Goal: Task Accomplishment & Management: Complete application form

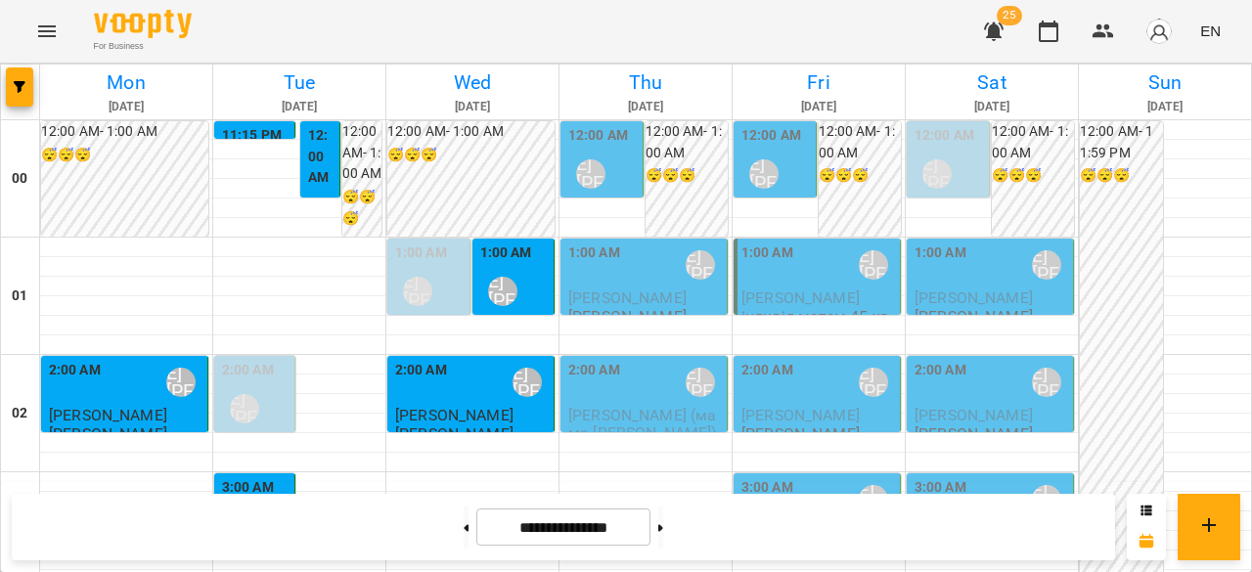
click at [619, 168] on div "12:00 AM [PERSON_NAME] [PERSON_NAME]" at bounding box center [603, 160] width 70 height 71
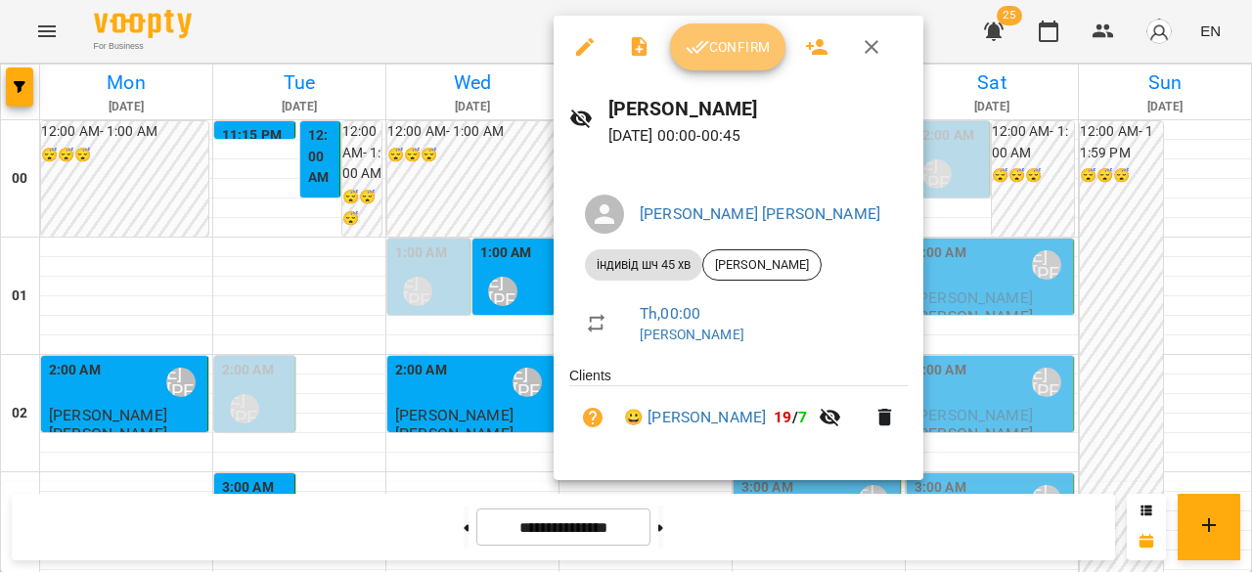
click at [734, 60] on button "Confirm" at bounding box center [727, 46] width 115 height 47
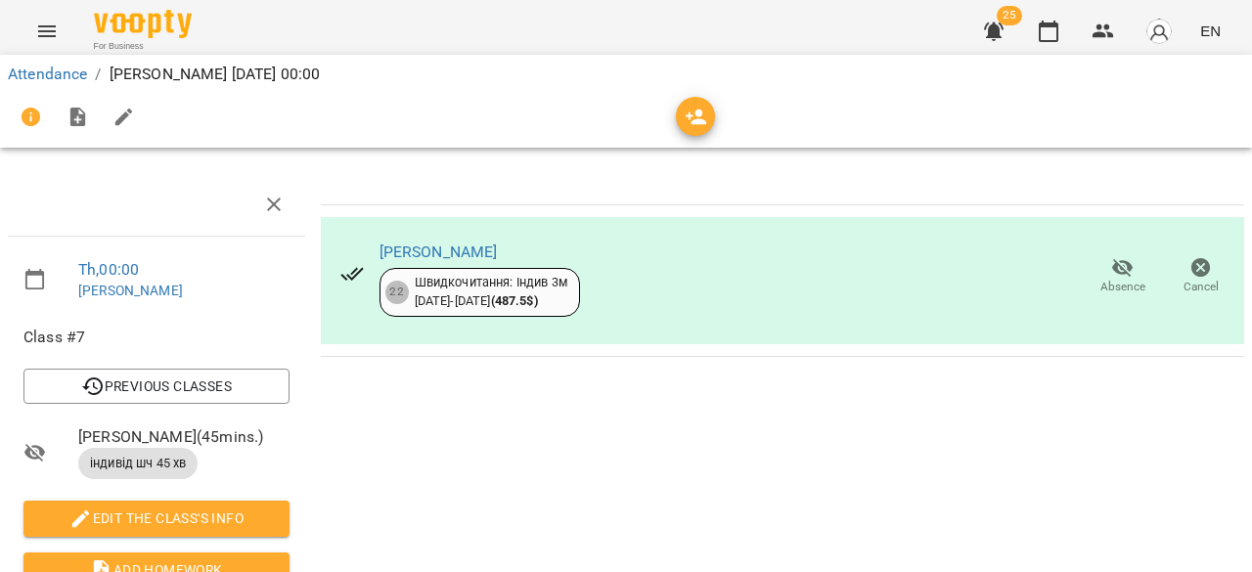
click at [39, 30] on icon "Menu" at bounding box center [46, 31] width 23 height 23
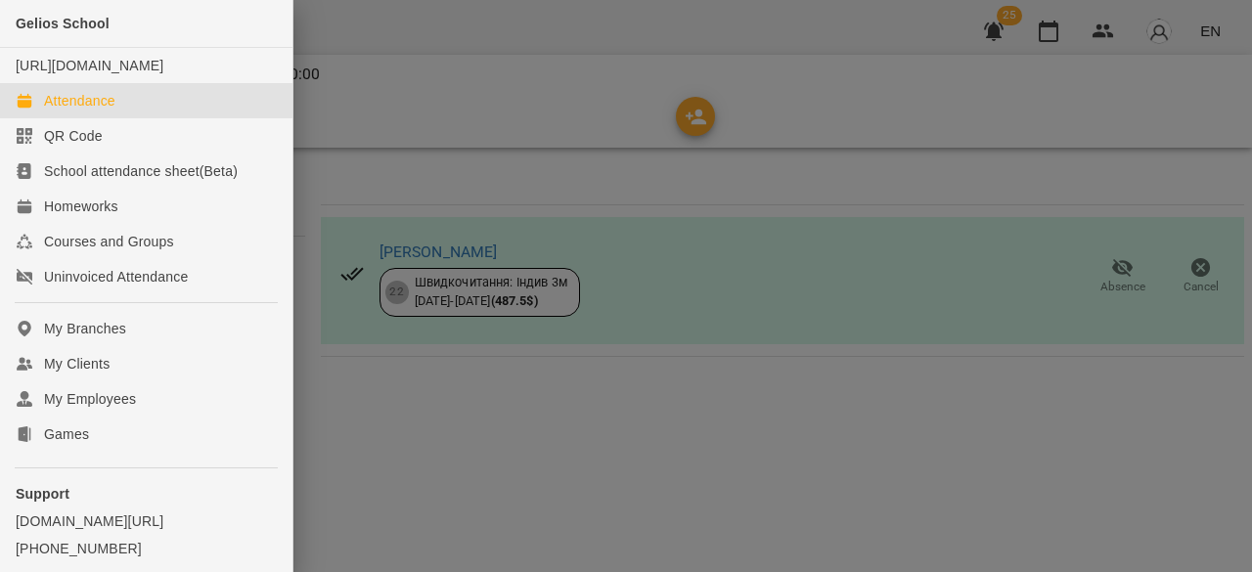
click at [100, 111] on div "Attendance" at bounding box center [79, 101] width 71 height 20
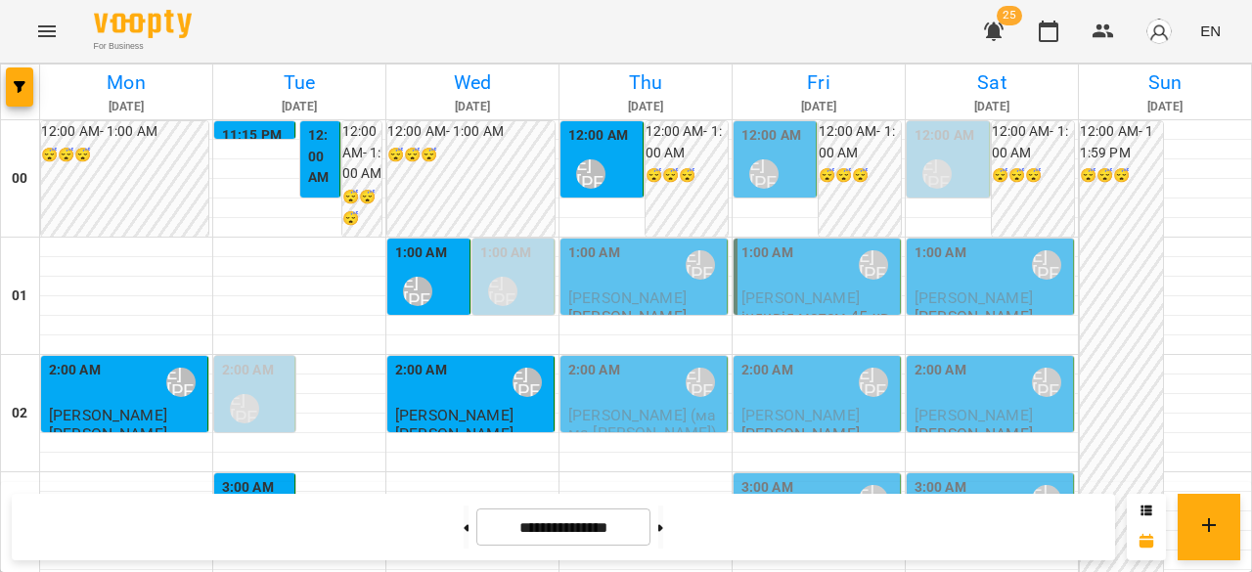
click at [625, 277] on div "1:00 AM [PERSON_NAME] [PERSON_NAME]" at bounding box center [645, 265] width 155 height 45
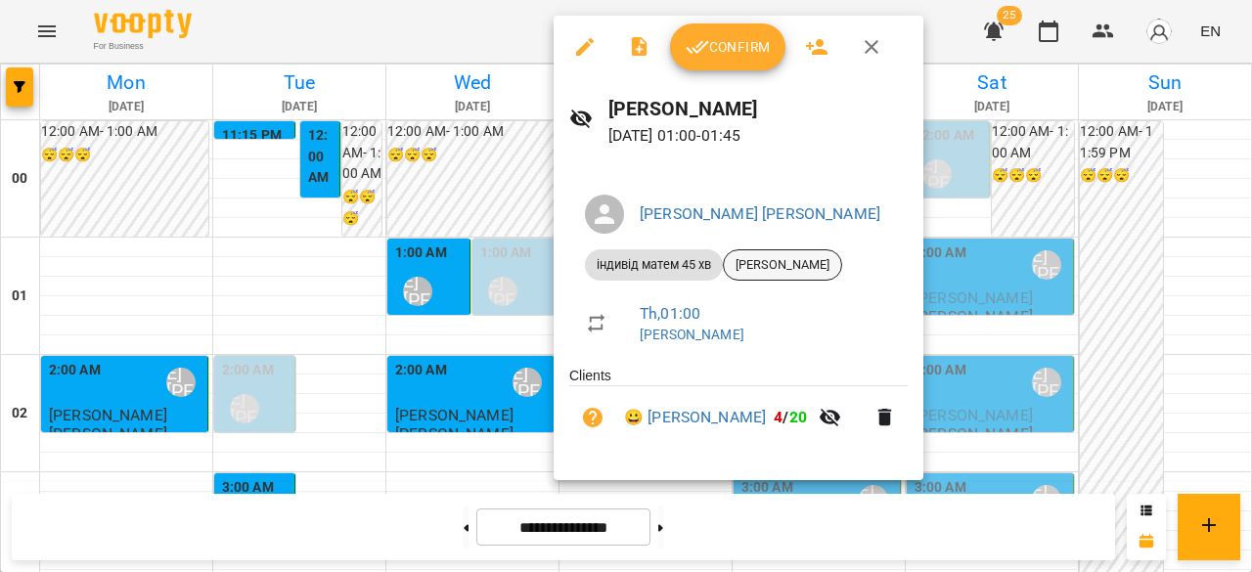
click at [787, 256] on span "[PERSON_NAME]" at bounding box center [782, 265] width 117 height 18
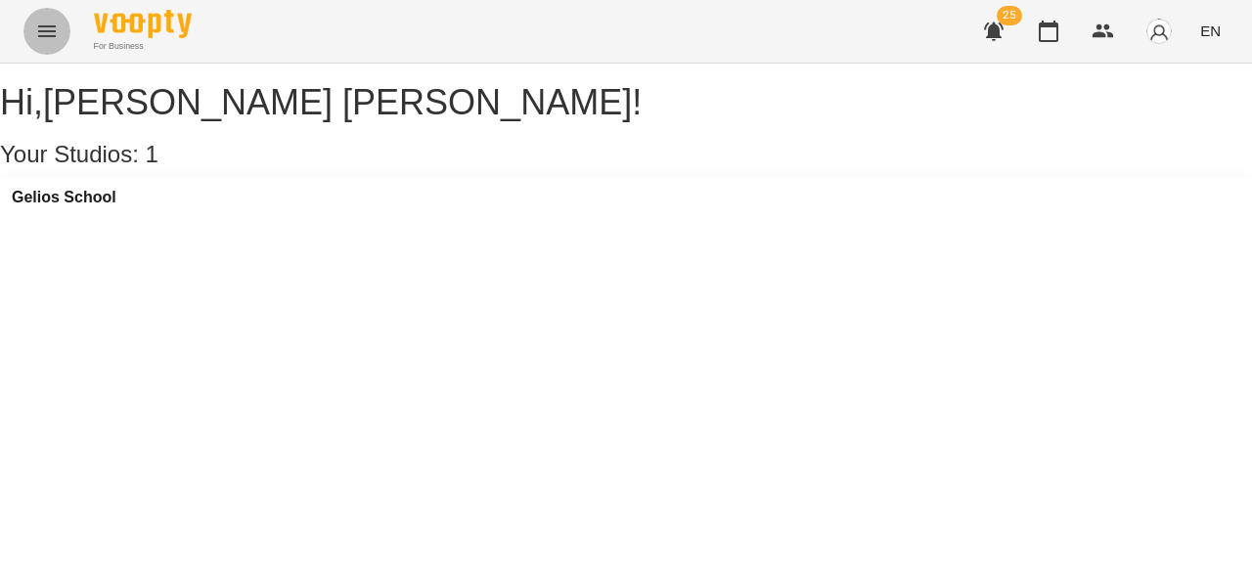
click at [57, 28] on icon "Menu" at bounding box center [46, 31] width 23 height 23
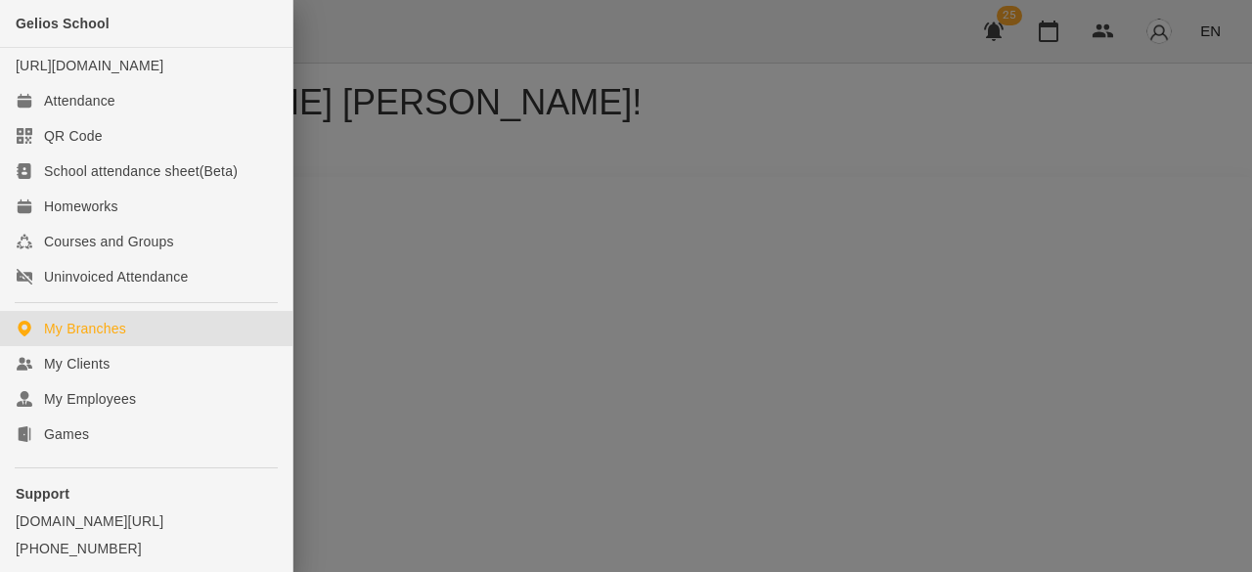
click at [1054, 161] on div at bounding box center [626, 286] width 1252 height 572
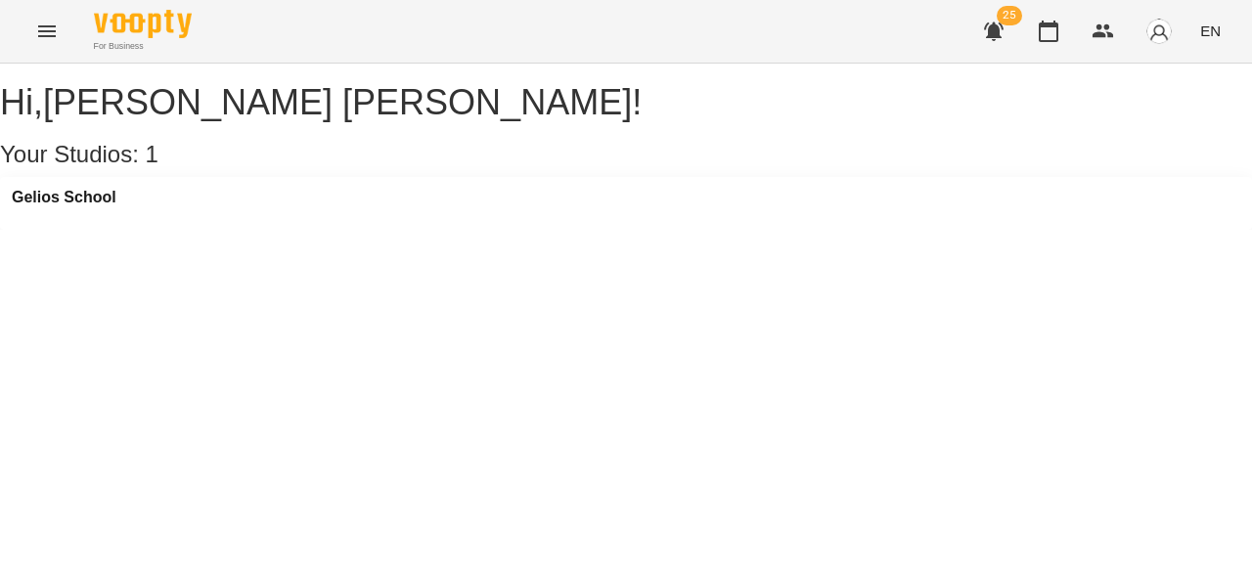
click at [1218, 32] on span "EN" at bounding box center [1210, 31] width 21 height 21
click at [1183, 120] on div "Українська" at bounding box center [1174, 110] width 100 height 35
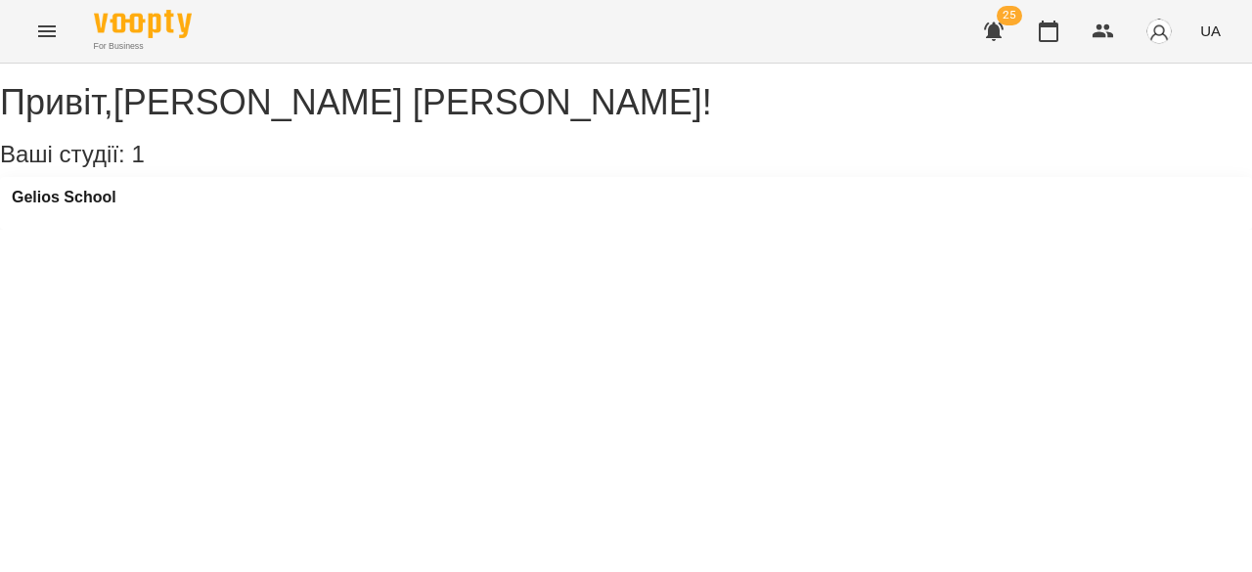
click at [42, 44] on button "Menu" at bounding box center [46, 31] width 47 height 47
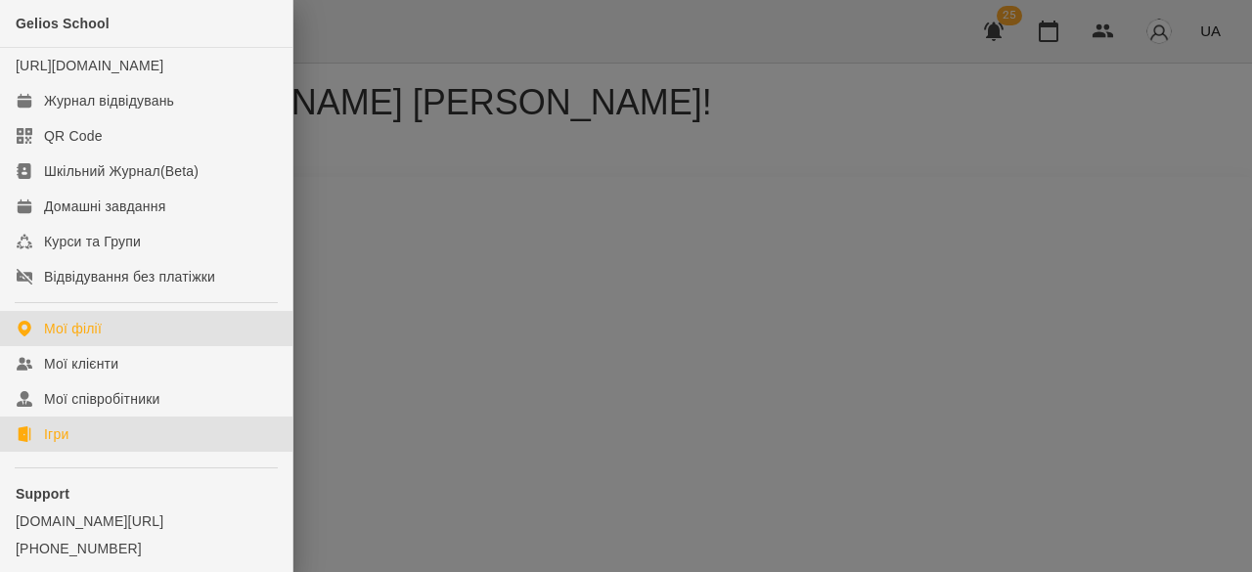
click at [56, 444] on div "Ігри" at bounding box center [56, 434] width 24 height 20
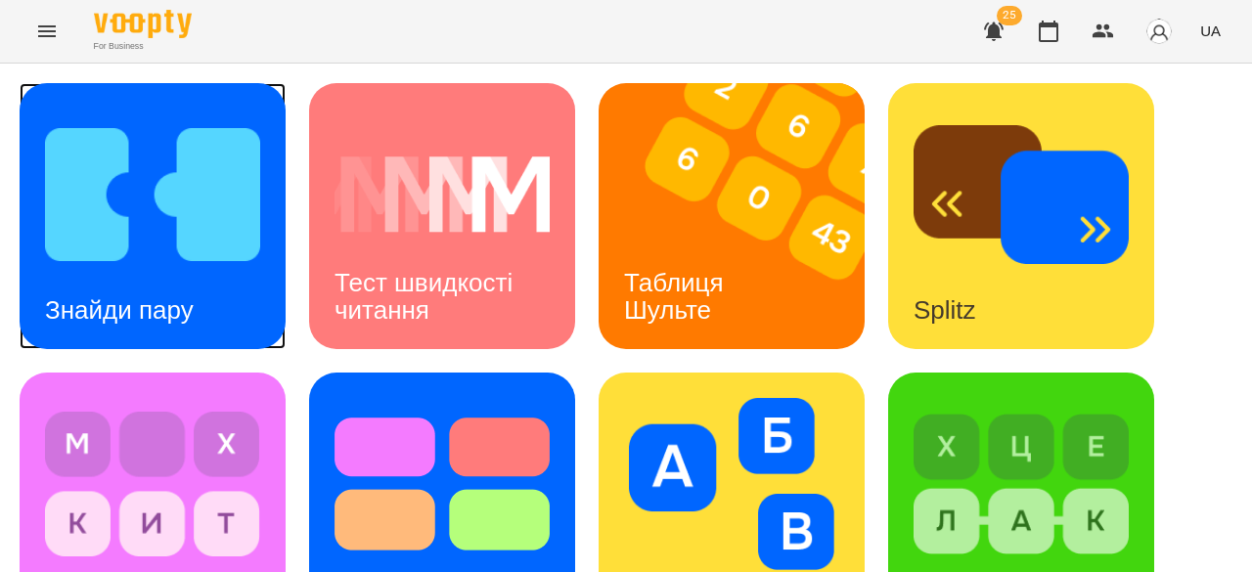
click at [162, 179] on img at bounding box center [152, 195] width 215 height 172
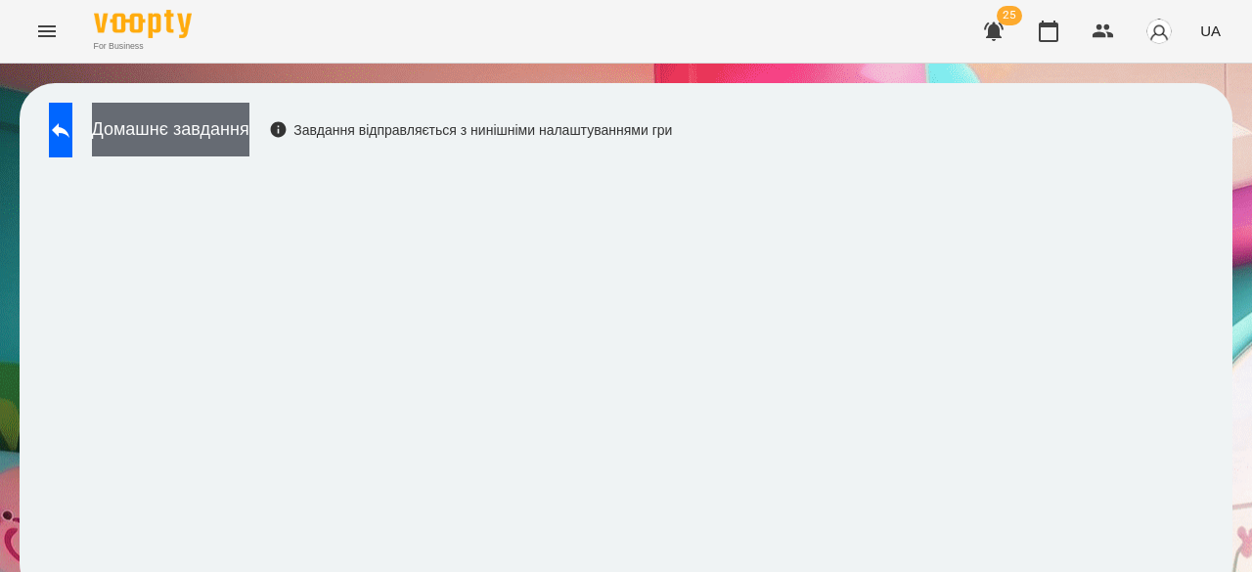
click at [249, 130] on button "Домашнє завдання" at bounding box center [170, 130] width 157 height 54
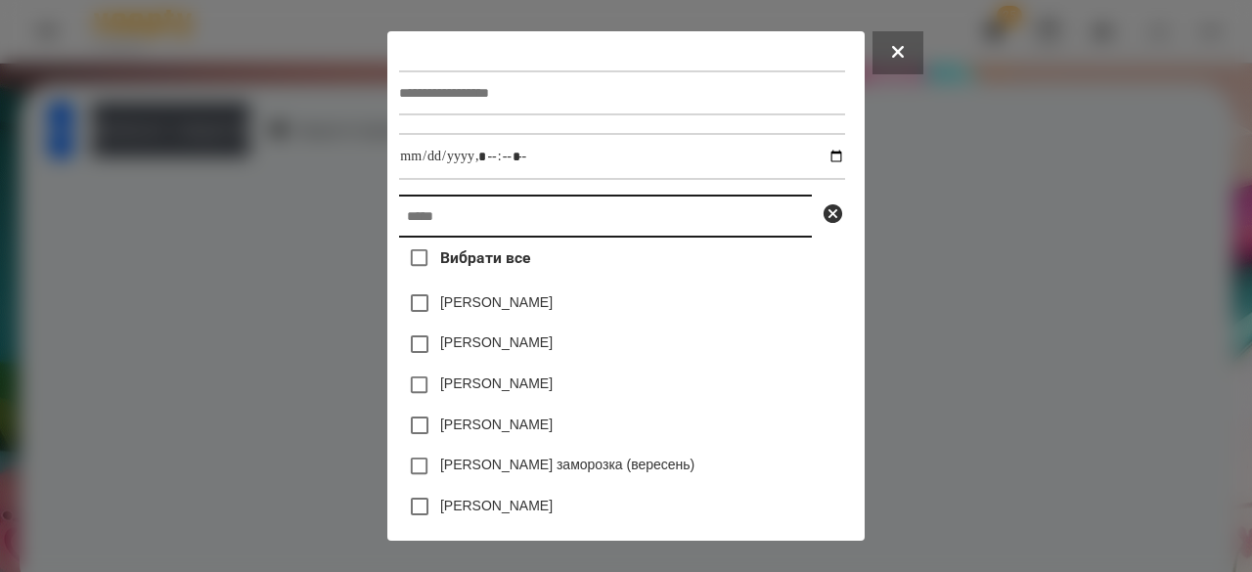
click at [465, 238] on input "text" at bounding box center [605, 216] width 413 height 43
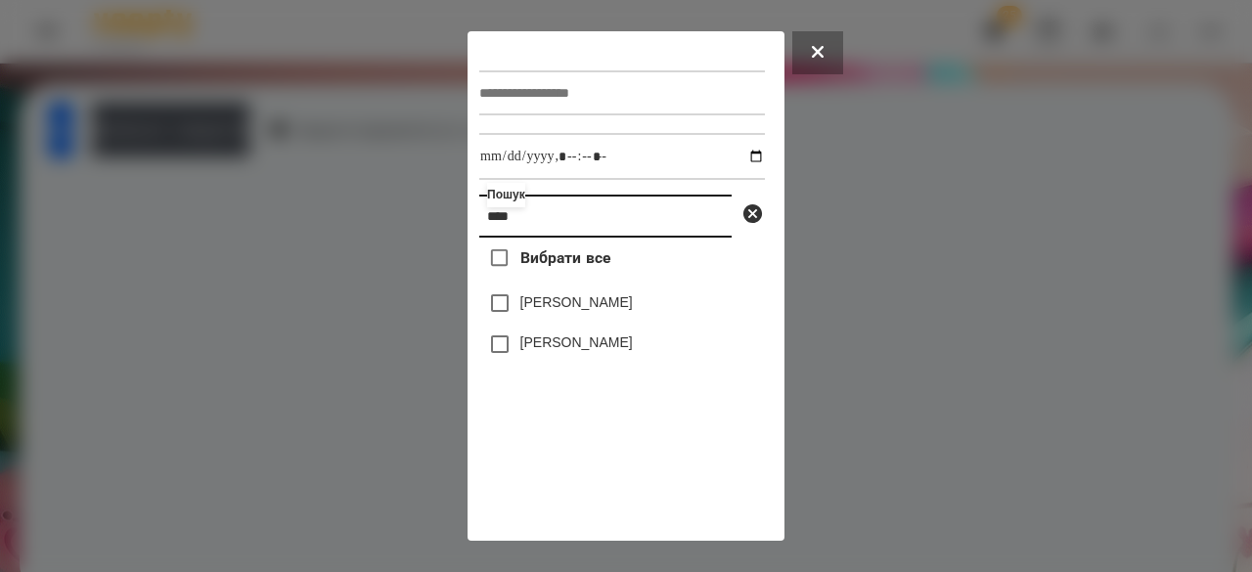
type input "****"
click at [575, 347] on label "[PERSON_NAME]" at bounding box center [576, 343] width 112 height 20
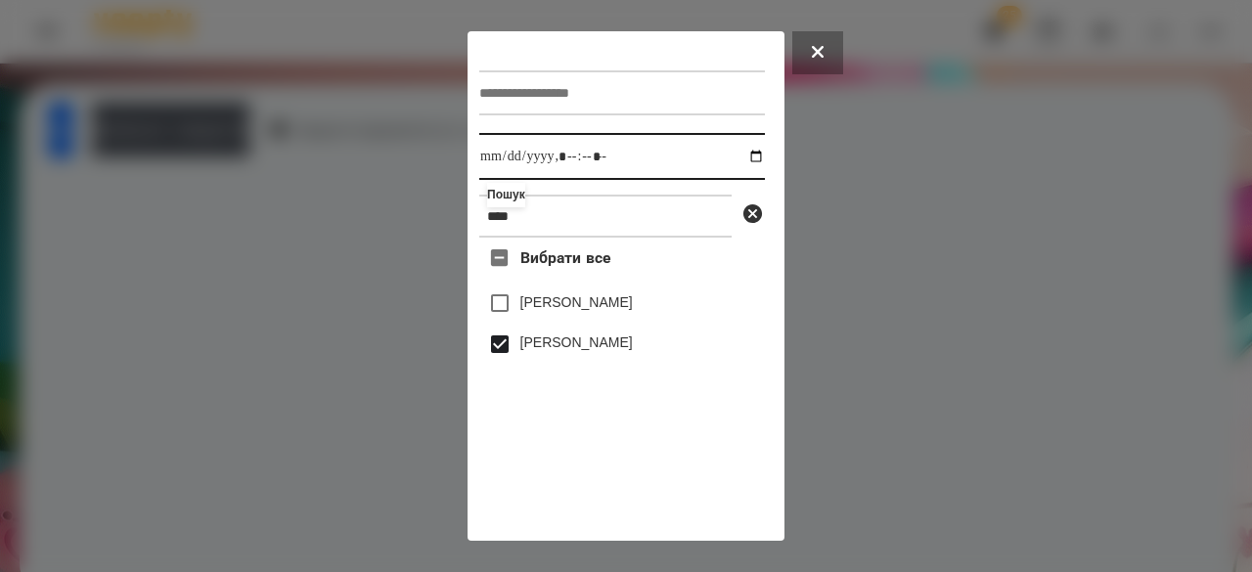
click at [489, 154] on input "datetime-local" at bounding box center [622, 156] width 286 height 47
type input "**********"
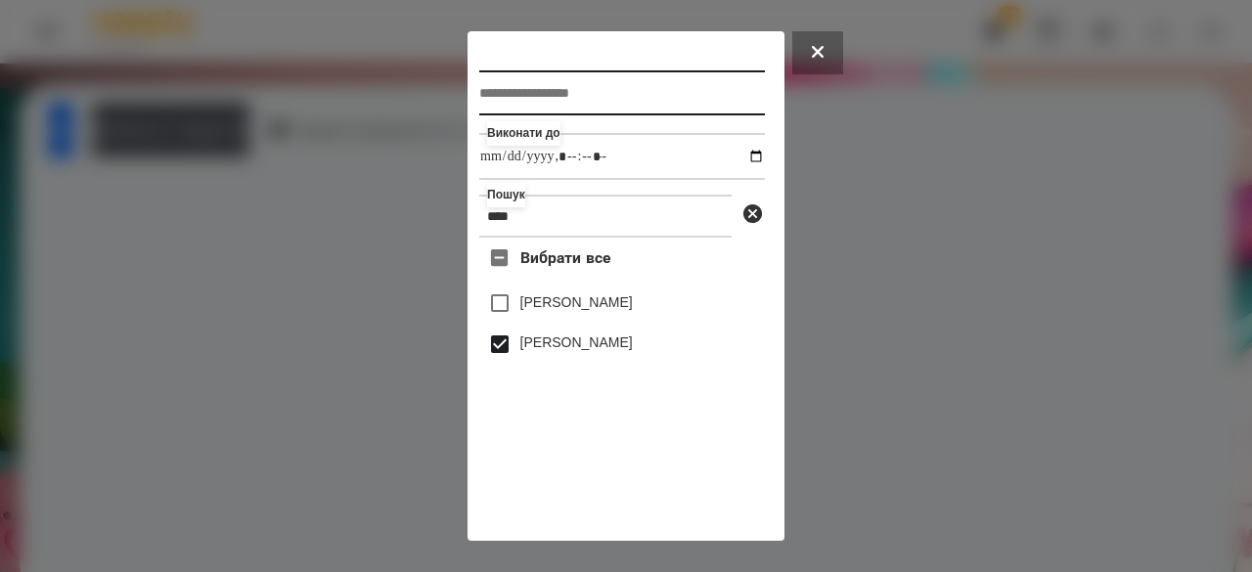
click at [545, 95] on input "text" at bounding box center [622, 92] width 286 height 45
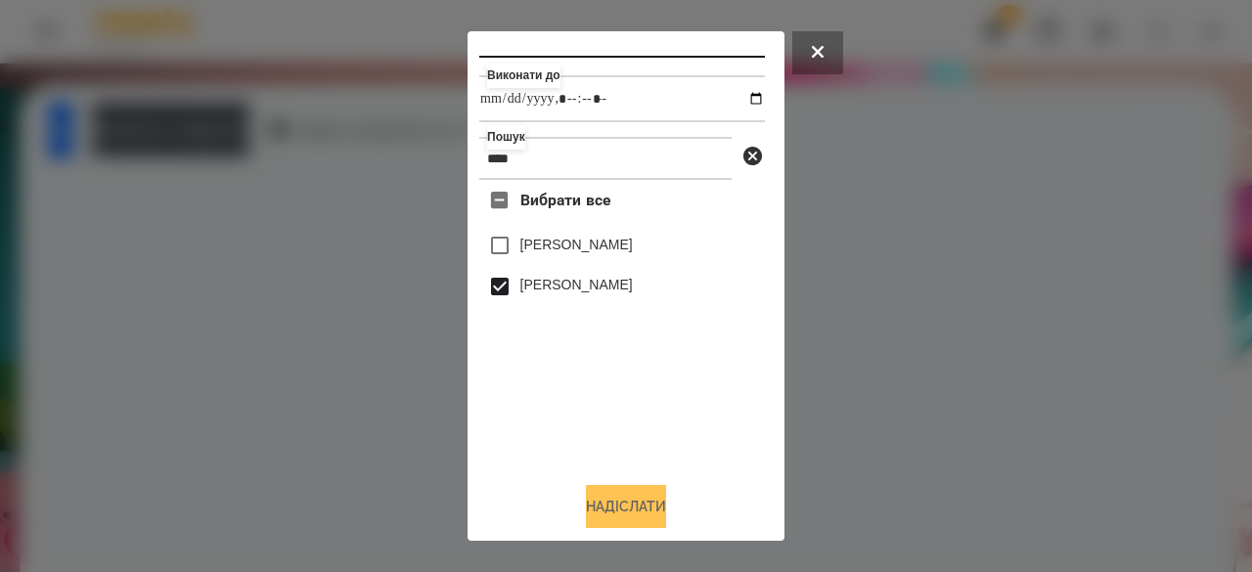
type input "**********"
click at [630, 503] on button "Надіслати" at bounding box center [626, 506] width 80 height 43
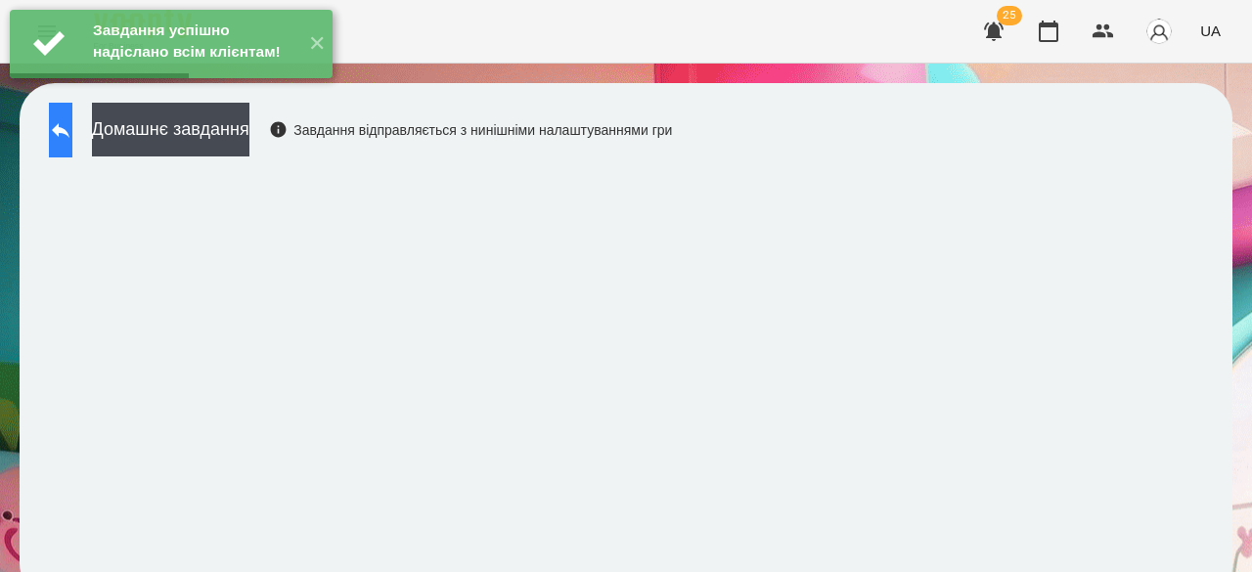
click at [72, 138] on button at bounding box center [60, 130] width 23 height 55
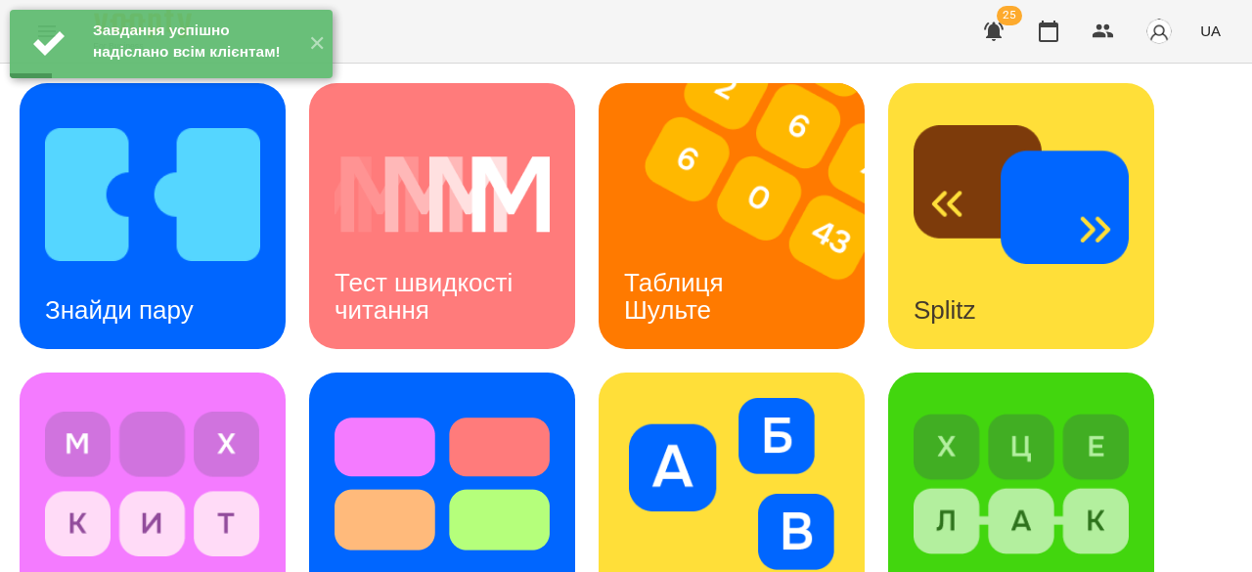
scroll to position [196, 0]
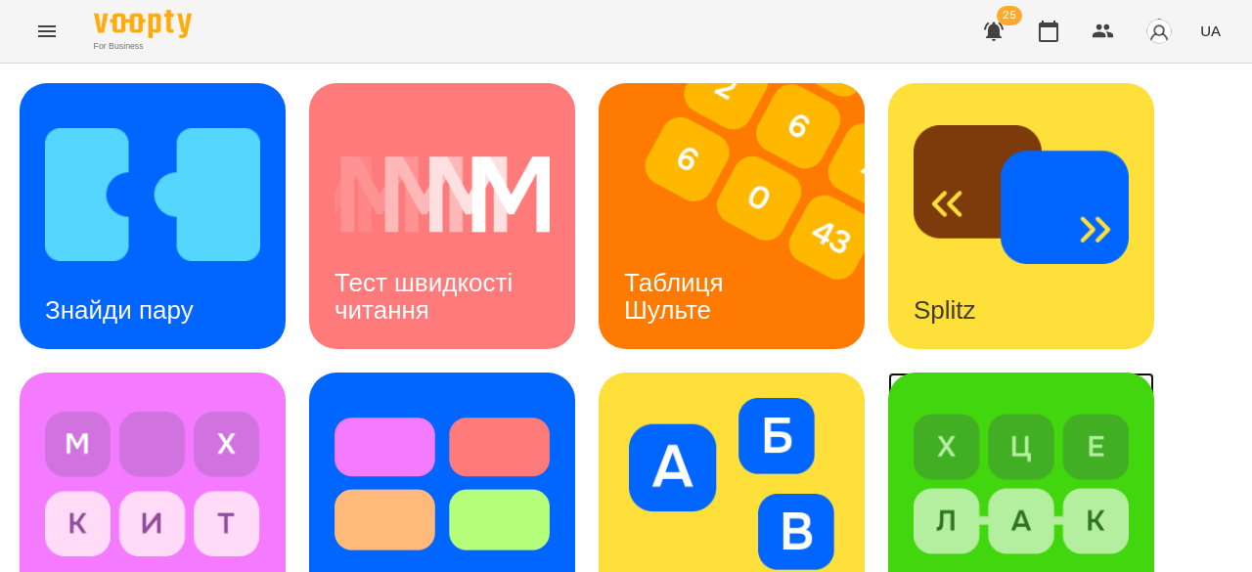
click at [966, 398] on img at bounding box center [1020, 484] width 215 height 172
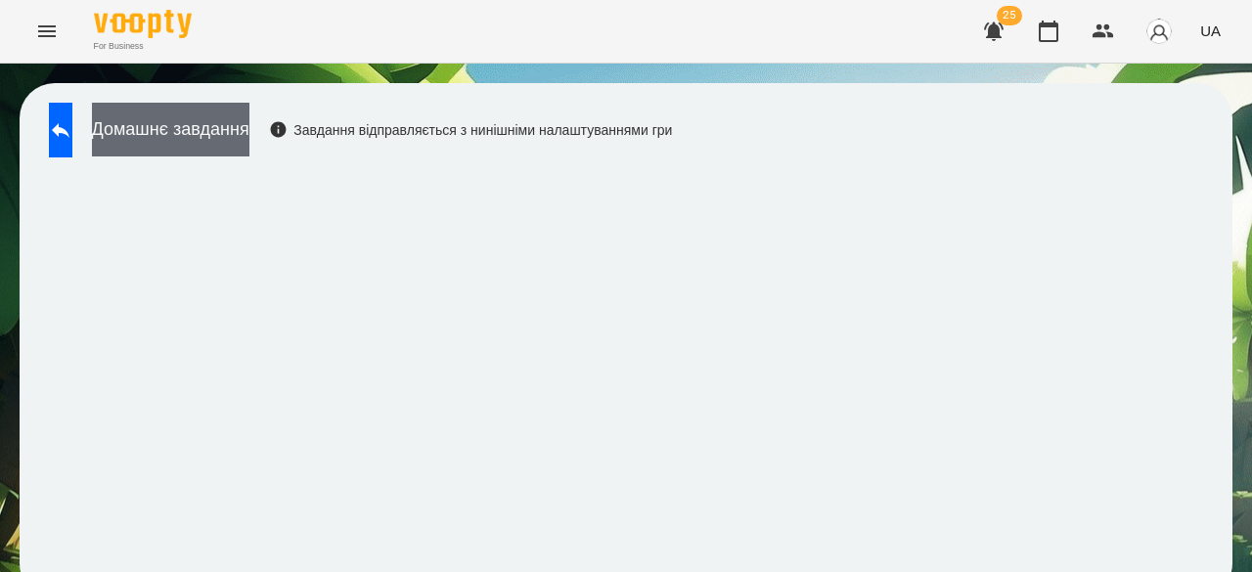
click at [205, 113] on button "Домашнє завдання" at bounding box center [170, 130] width 157 height 54
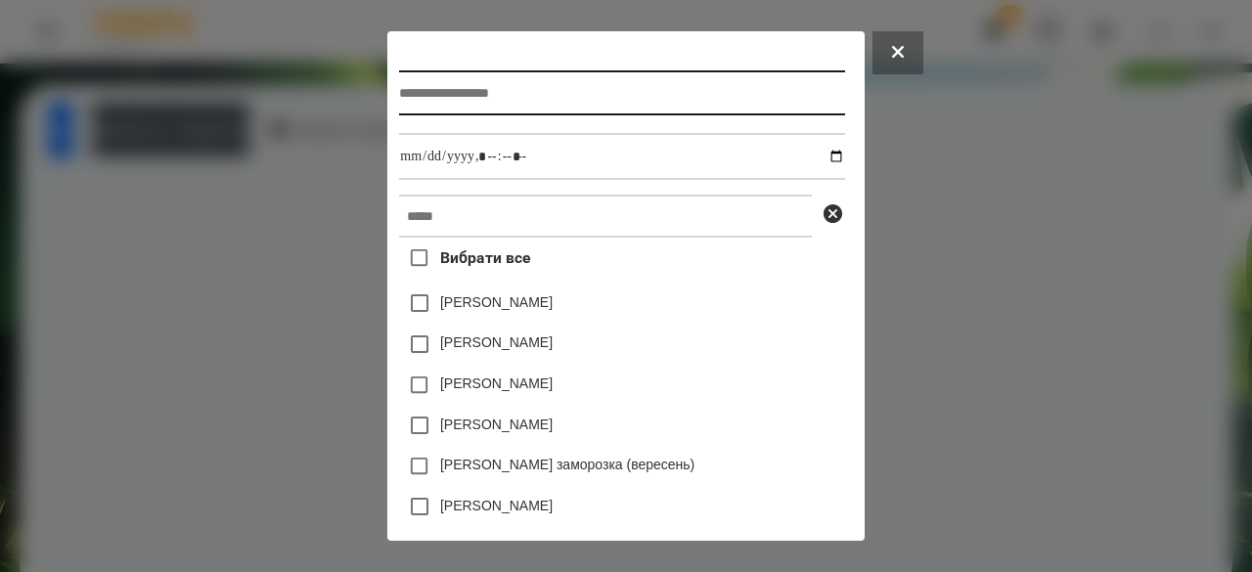
click at [487, 95] on input "text" at bounding box center [621, 92] width 445 height 45
type input "**********"
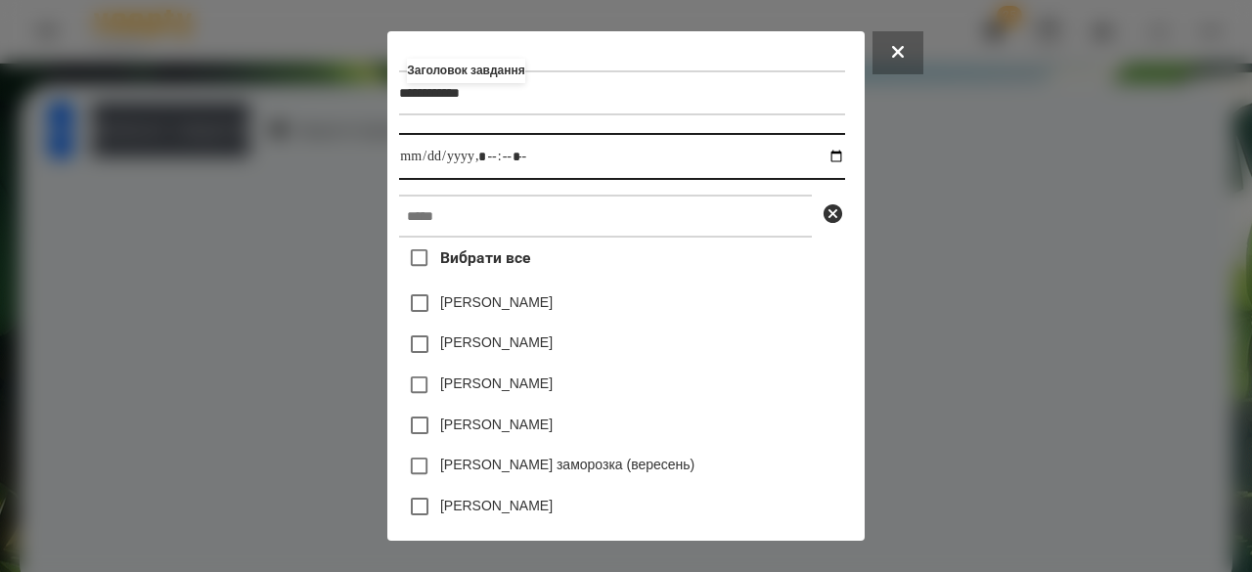
click at [399, 155] on input "datetime-local" at bounding box center [621, 156] width 445 height 47
type input "**********"
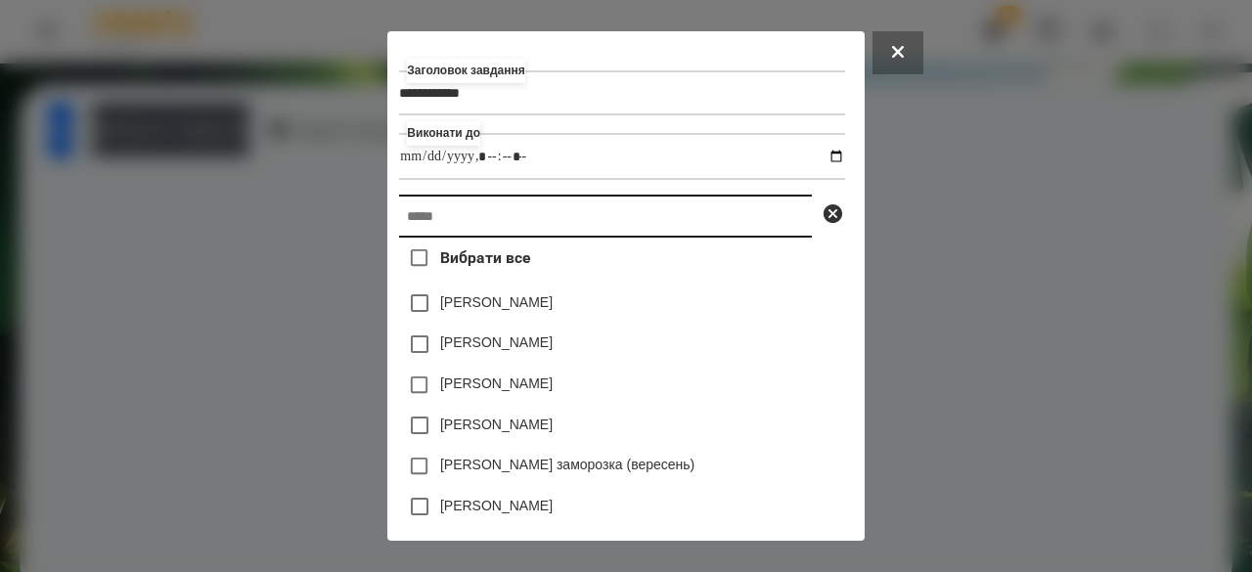
click at [419, 223] on input "text" at bounding box center [605, 216] width 413 height 43
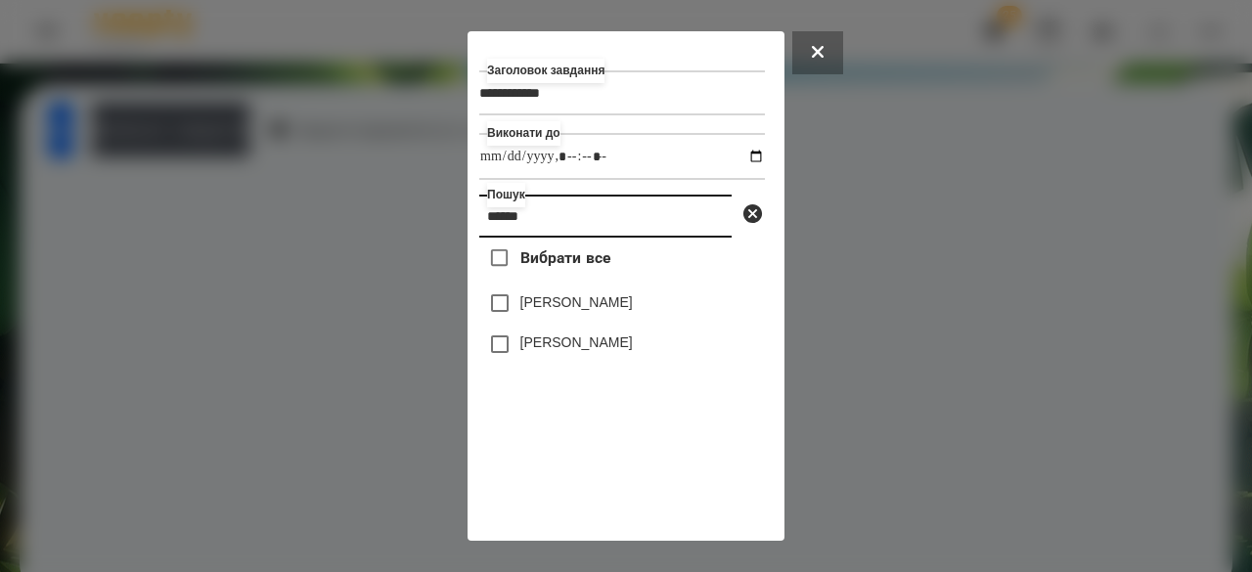
type input "******"
click at [579, 352] on label "[PERSON_NAME]" at bounding box center [576, 343] width 112 height 20
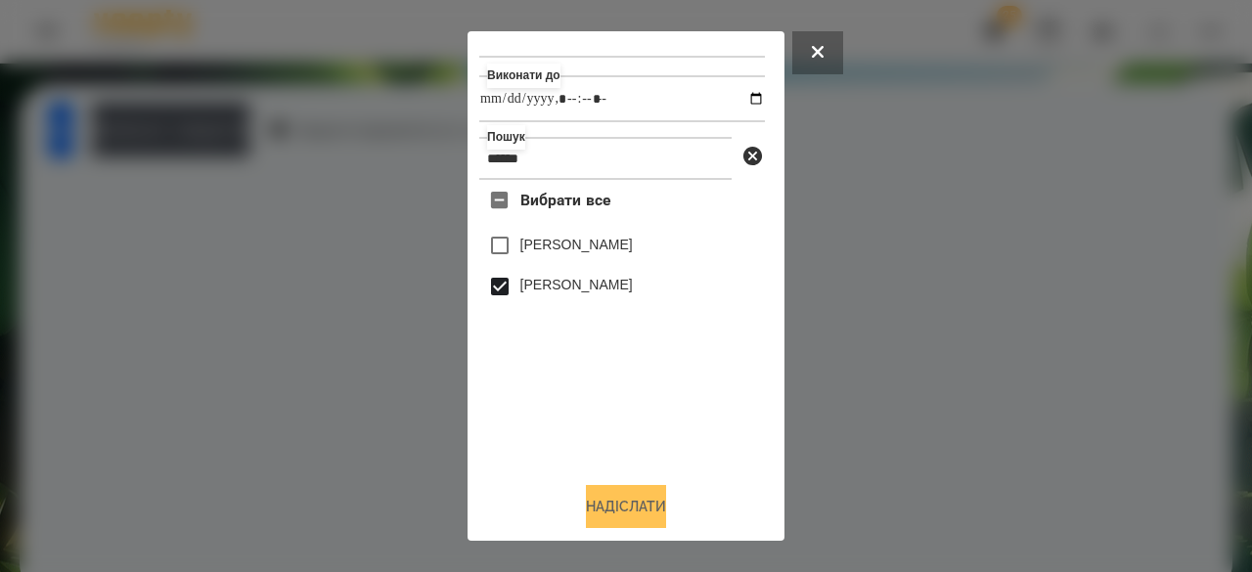
click at [626, 517] on button "Надіслати" at bounding box center [626, 506] width 80 height 43
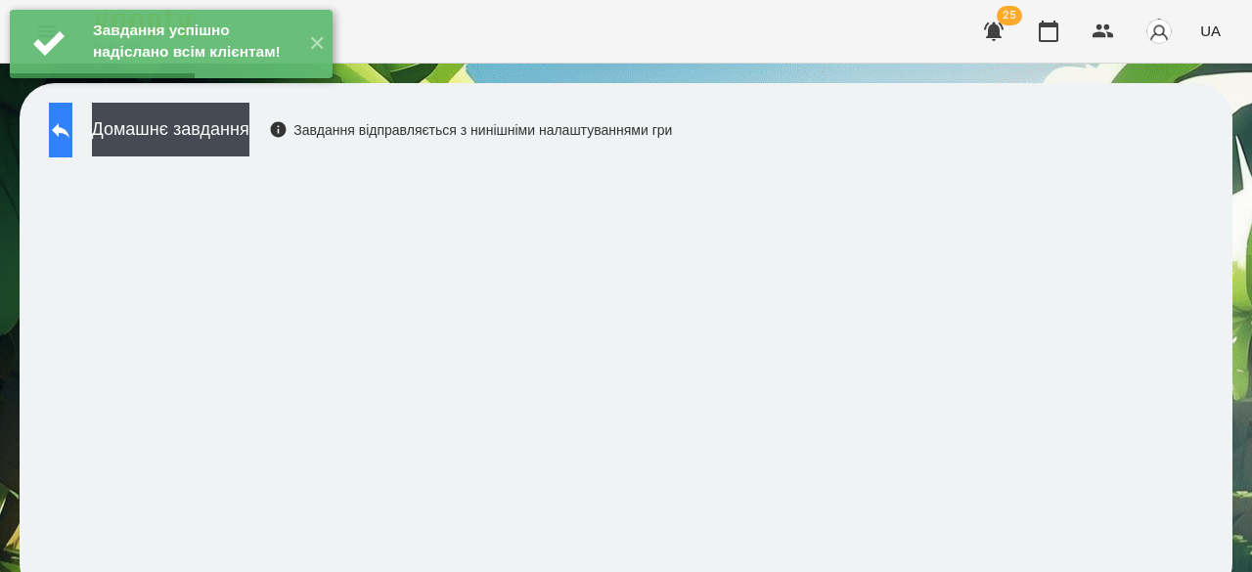
click at [72, 136] on icon at bounding box center [60, 129] width 23 height 23
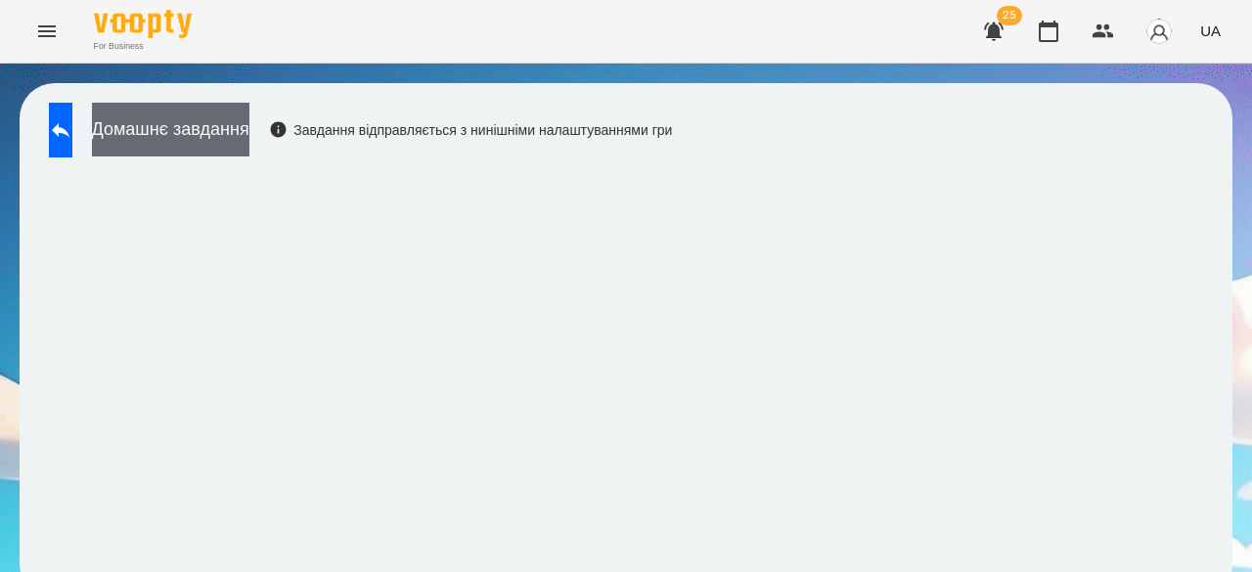
click at [249, 124] on button "Домашнє завдання" at bounding box center [170, 130] width 157 height 54
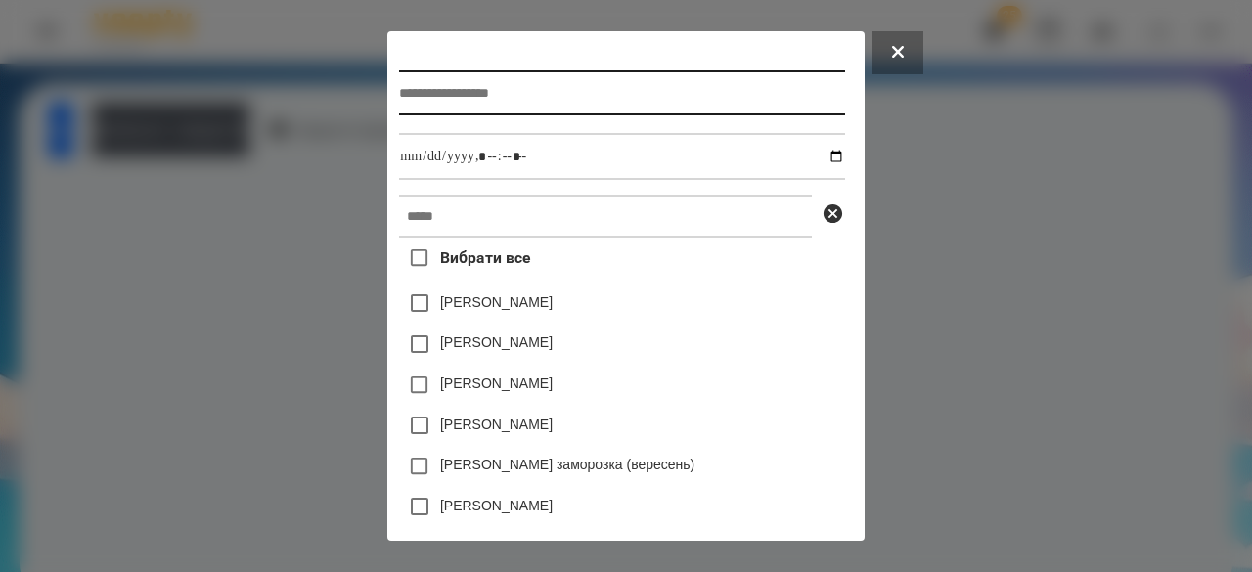
click at [529, 99] on input "text" at bounding box center [621, 92] width 445 height 45
type input "*"
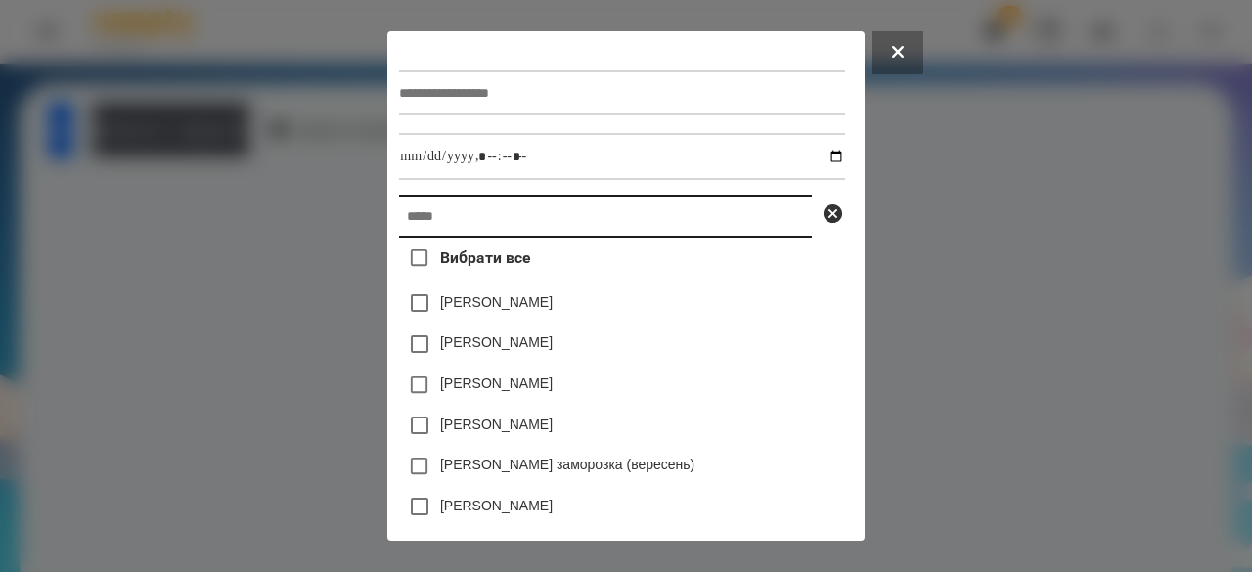
click at [422, 234] on input "text" at bounding box center [605, 216] width 413 height 43
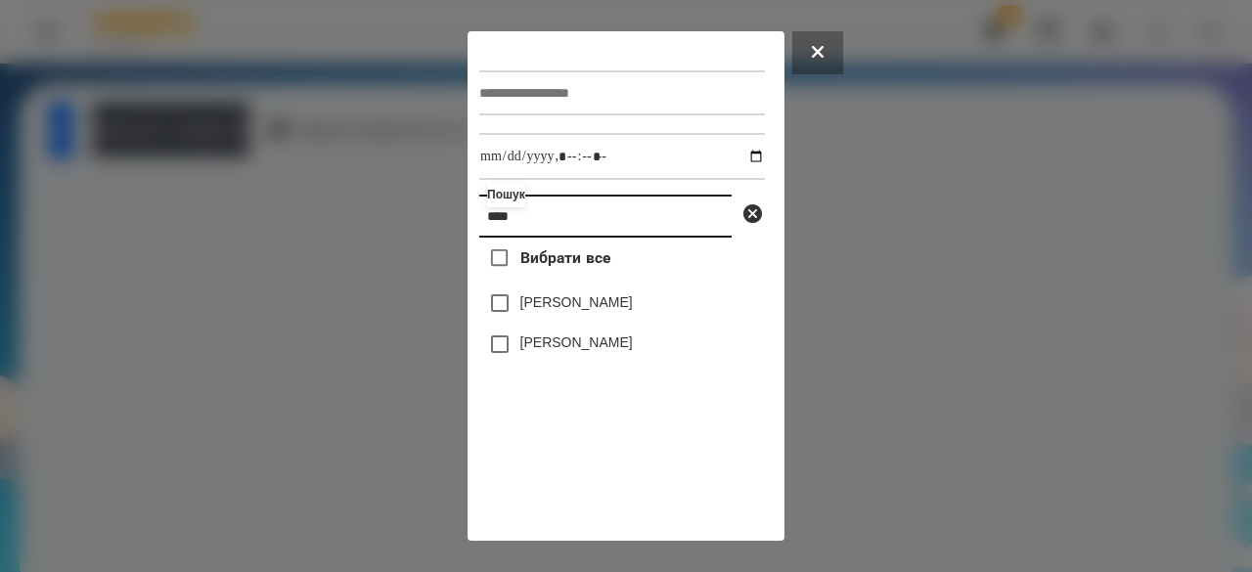
type input "****"
click at [538, 347] on label "[PERSON_NAME]" at bounding box center [576, 343] width 112 height 20
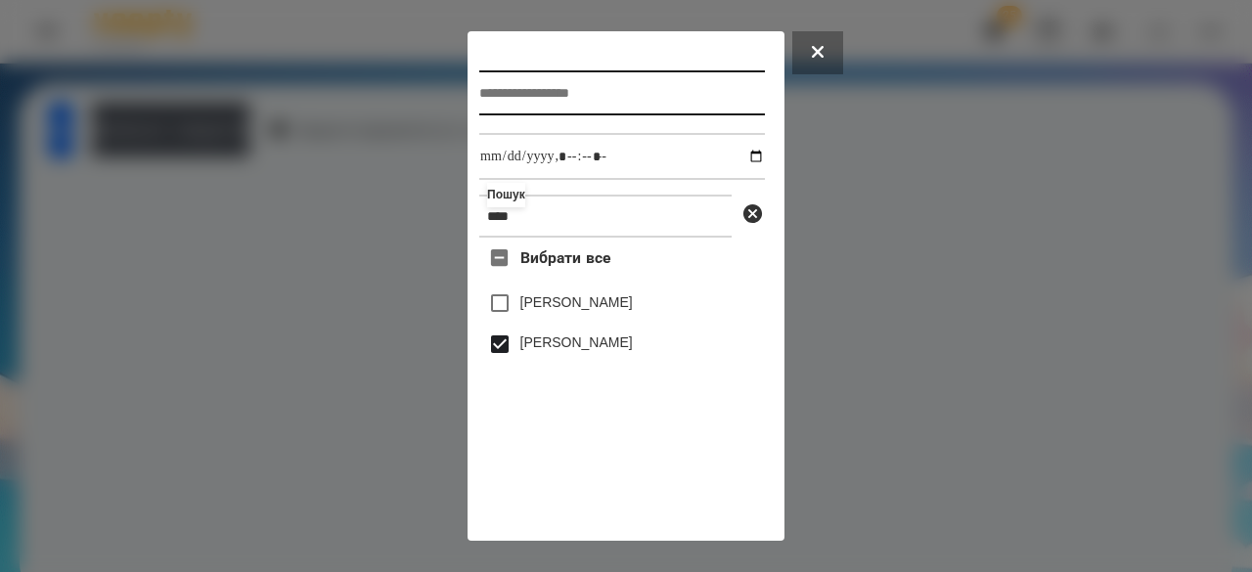
click at [545, 83] on input "text" at bounding box center [622, 92] width 286 height 45
type input "**********"
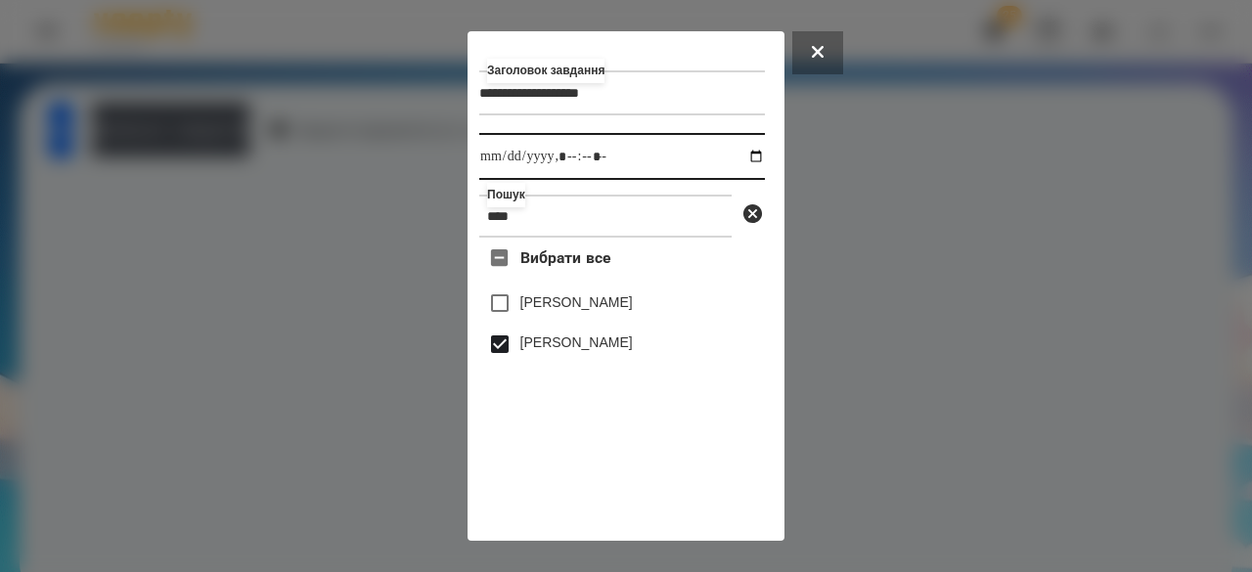
click at [498, 155] on input "datetime-local" at bounding box center [622, 156] width 286 height 47
type input "**********"
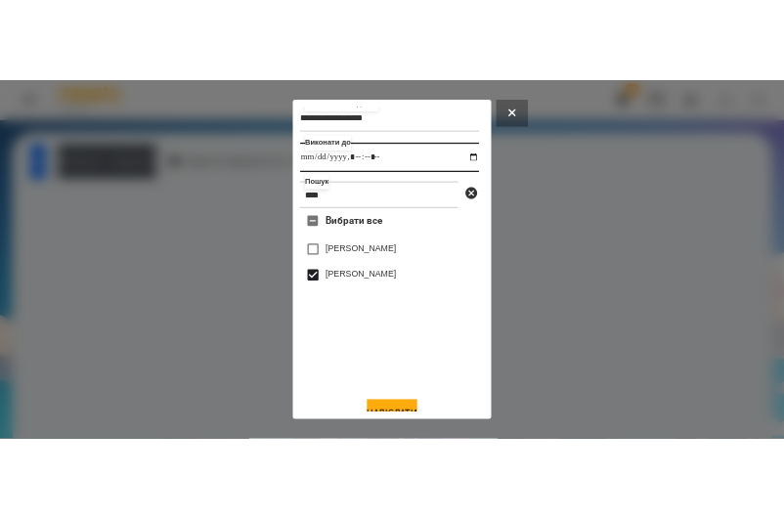
scroll to position [65, 0]
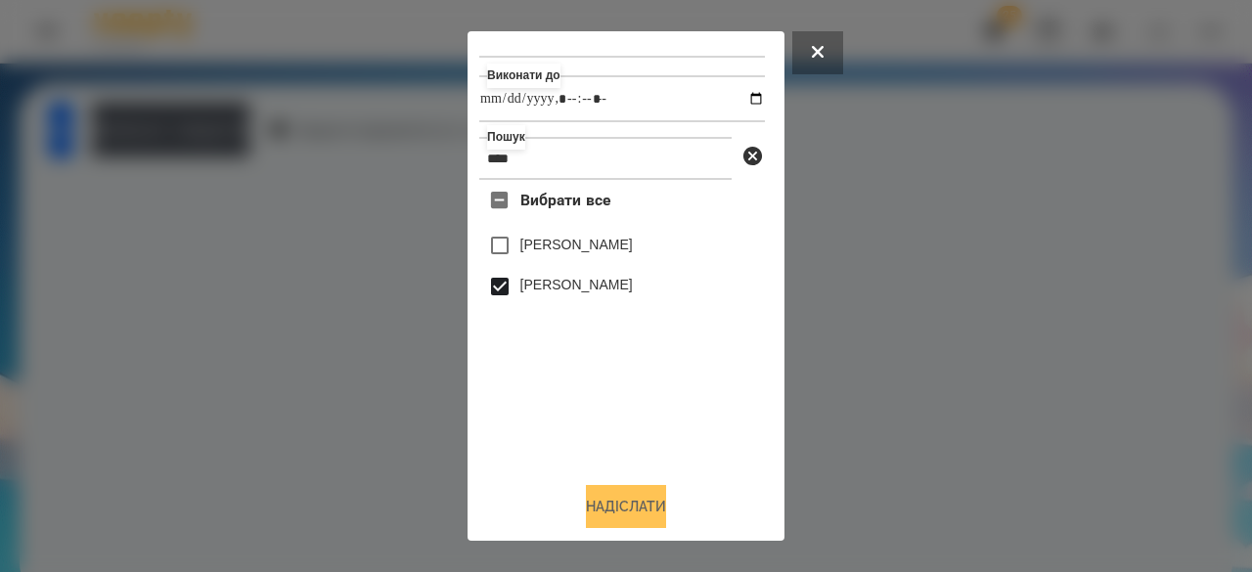
click at [622, 511] on button "Надіслати" at bounding box center [626, 506] width 80 height 43
